Goal: Task Accomplishment & Management: Manage account settings

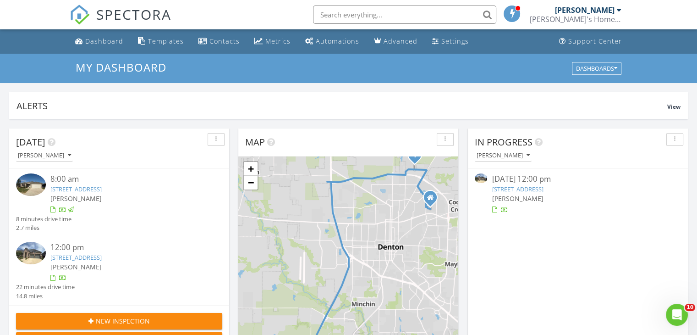
click at [88, 263] on span "[PERSON_NAME]" at bounding box center [75, 266] width 51 height 9
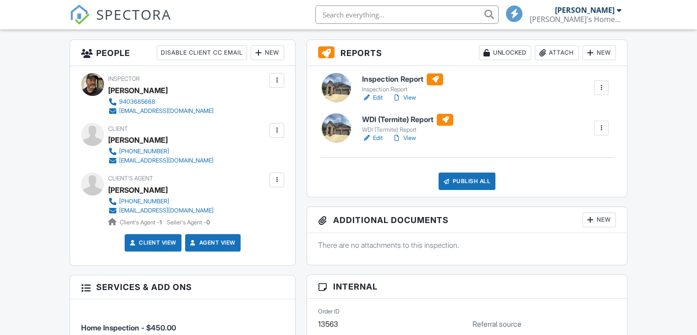
click at [394, 125] on h6 "WDI (Termite) Report" at bounding box center [407, 120] width 91 height 12
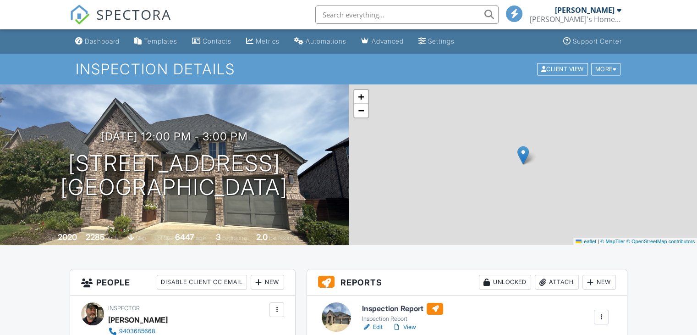
drag, startPoint x: 0, startPoint y: 0, endPoint x: 400, endPoint y: 309, distance: 505.5
click at [400, 308] on h6 "Inspection Report" at bounding box center [402, 309] width 81 height 12
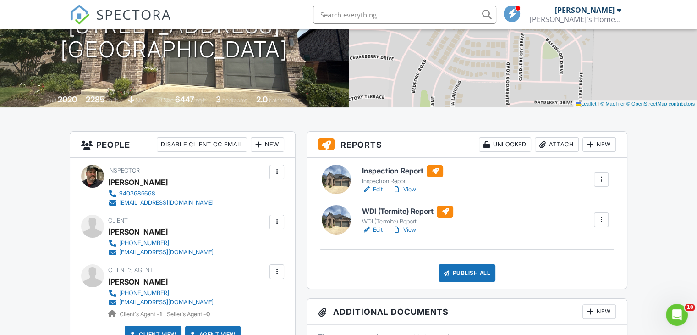
click at [403, 169] on h6 "Inspection Report" at bounding box center [402, 171] width 81 height 12
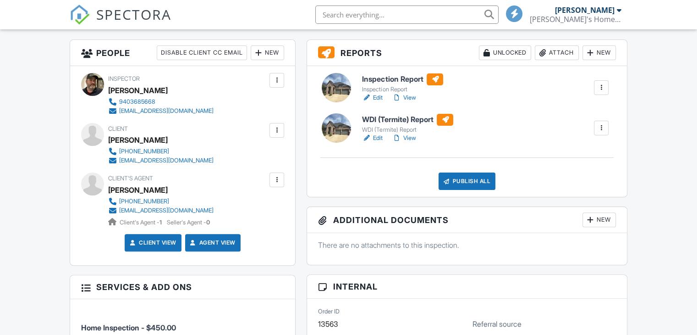
click at [464, 183] on div "Publish All" at bounding box center [467, 180] width 57 height 17
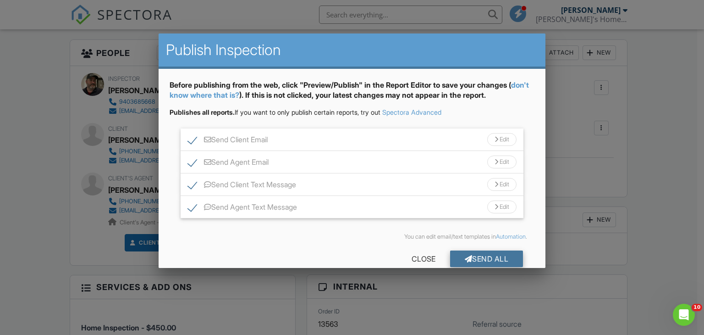
click at [472, 254] on div "Send All" at bounding box center [486, 258] width 73 height 17
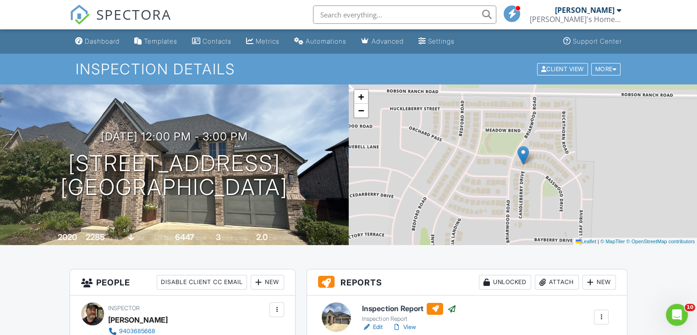
click at [620, 11] on div at bounding box center [619, 9] width 5 height 7
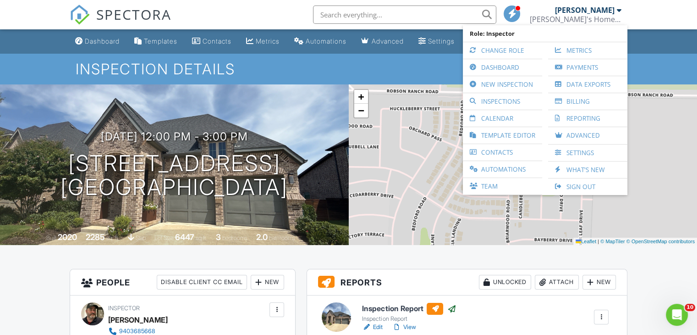
click at [509, 118] on link "Calendar" at bounding box center [503, 118] width 70 height 17
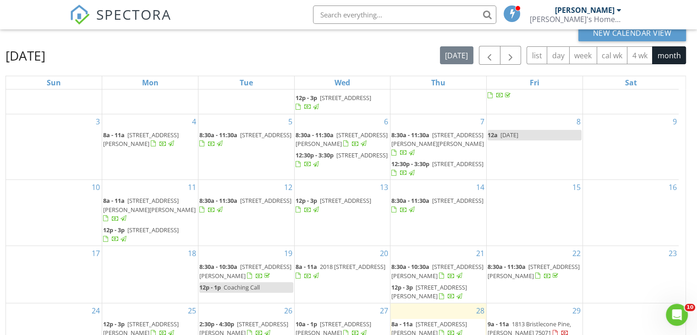
scroll to position [122, 0]
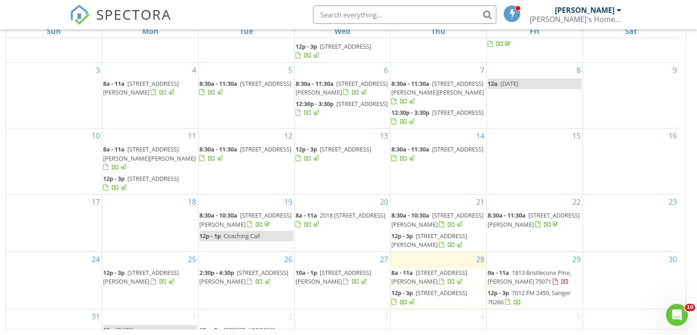
click at [529, 268] on span "1813 Bristlecone Pine, McKinney 75071" at bounding box center [529, 276] width 83 height 17
